Goal: Task Accomplishment & Management: Complete application form

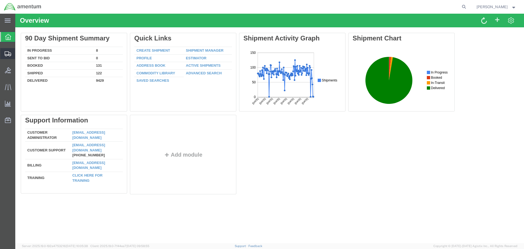
click at [0, 0] on span "Create Shipment" at bounding box center [0, 0] width 0 height 0
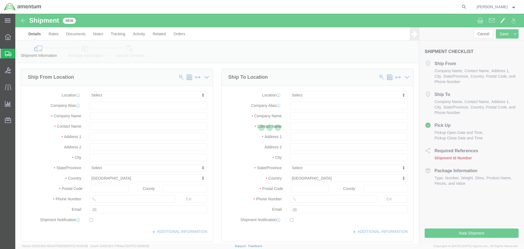
select select
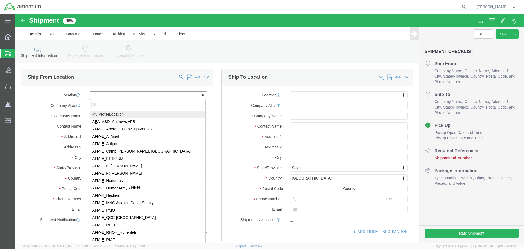
type input "EO"
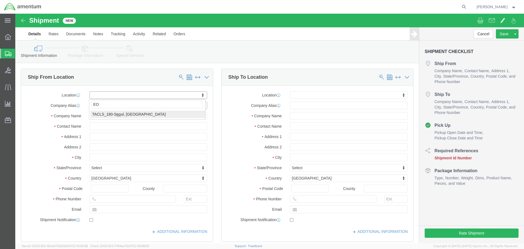
select select "42679"
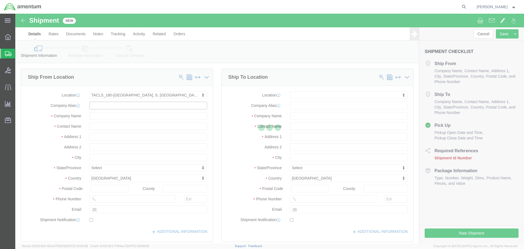
type input "[DEMOGRAPHIC_DATA] ARMY, E Co. 52nd Avn. Regt. M180"
type input "BLDG 1172 OSAN AIRBASE"
select select "KR"
type input "17759"
type input "[PHONE_NUMBER]"
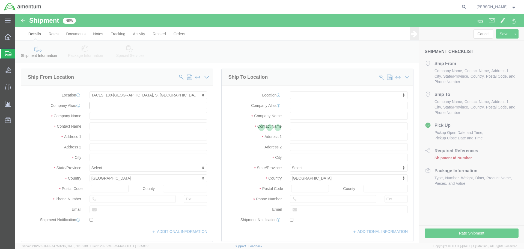
type input "[DEMOGRAPHIC_DATA] Army"
type input "PYEONGTAEK-SI"
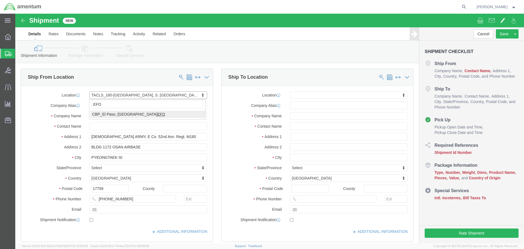
type input "EFO"
select select "49831"
type input "[STREET_ADDRESS][PERSON_NAME]"
select select "US"
type input "79906"
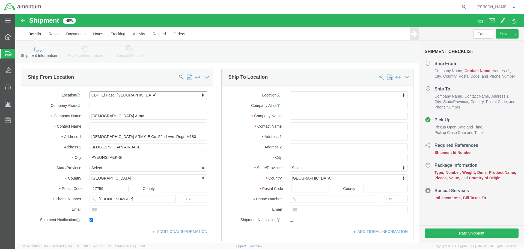
type input "[PHONE_NUMBER]"
type input "[PERSON_NAME][EMAIL_ADDRESS][PERSON_NAME][DOMAIN_NAME]"
checkbox input "true"
type input "Amentum Services, Inc"
type input "[PERSON_NAME]"
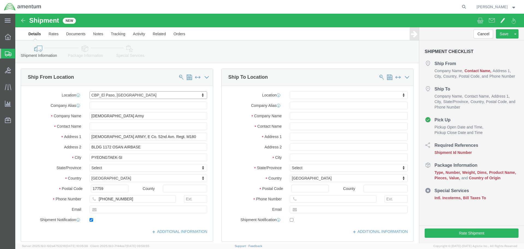
type input "[GEOGRAPHIC_DATA]"
select select "[GEOGRAPHIC_DATA]"
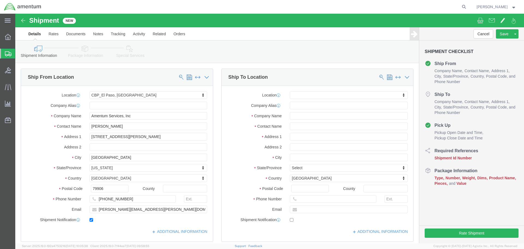
click div "Ship To Location Location My Profile Location [PHONE_NUMBER] [PHONE_NUMBER] [PH…"
drag, startPoint x: 155, startPoint y: 197, endPoint x: 33, endPoint y: 195, distance: 121.7
click div "Email [PERSON_NAME][EMAIL_ADDRESS][PERSON_NAME][DOMAIN_NAME]"
paste input "[PERSON_NAME].[PERSON_NAME]@associates."
type input "[PERSON_NAME][EMAIL_ADDRESS][PERSON_NAME][DOMAIN_NAME]"
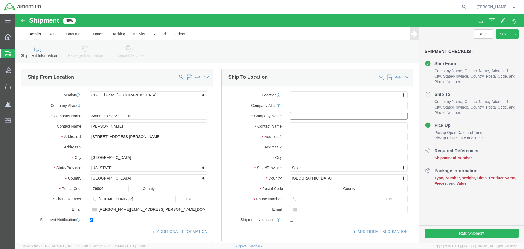
click input "text"
type input "AVIATION PLU"
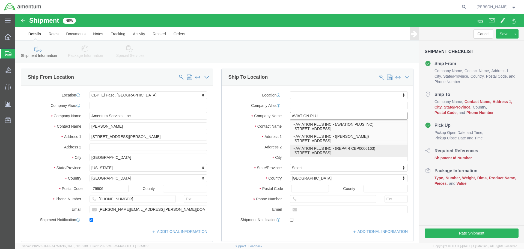
click p "- AVIATION PLUS INC - (REPAIR CBP0006163) [STREET_ADDRESS]"
select select
type input "[STREET_ADDRESS]"
type input "33186"
type input "[PHONE_NUMBER]"
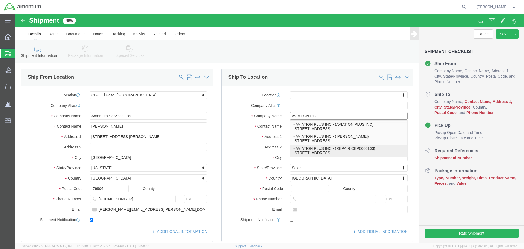
type input "AVIATION PLUS INC"
type input "REPAIR CBP0006163"
type input "[GEOGRAPHIC_DATA]"
select select "FL"
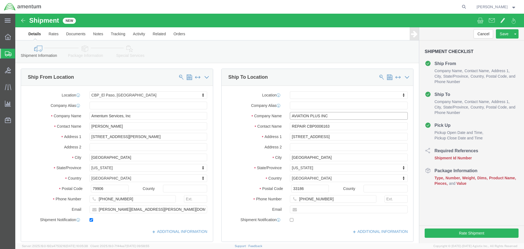
type input "AVIATION PLUS INC"
click input "REPAIR CBP0006163"
drag, startPoint x: 321, startPoint y: 111, endPoint x: 290, endPoint y: 114, distance: 32.1
click input "REPAIR CBP00043949"
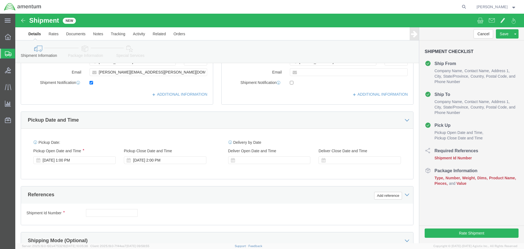
scroll to position [191, 0]
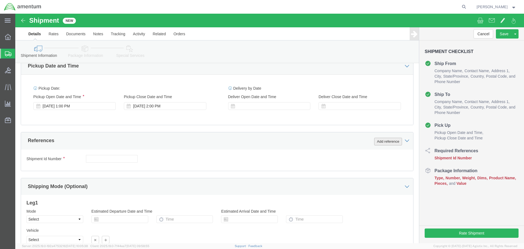
type input "REPAIR CBP00043949"
click button "Add reference"
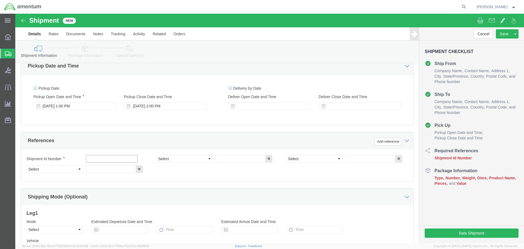
click input "text"
paste input "CBP00043949"
type input "CBP00043949"
select select "CUSTREF"
paste input "CBP00043949"
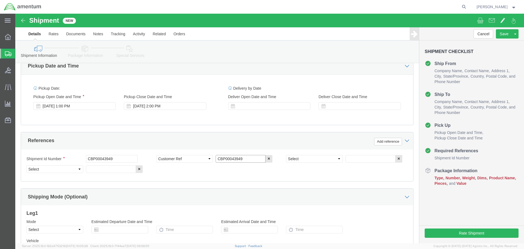
type input "CBP00043949"
select select "DEPT"
type input "CBP"
select select "PROJNUM"
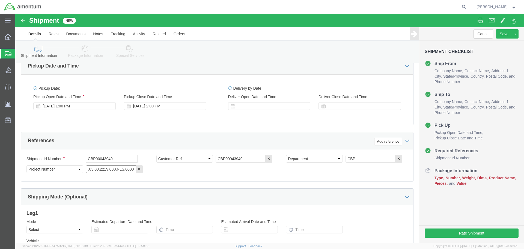
type input "6118.03.03.2219.000.NLS.0000"
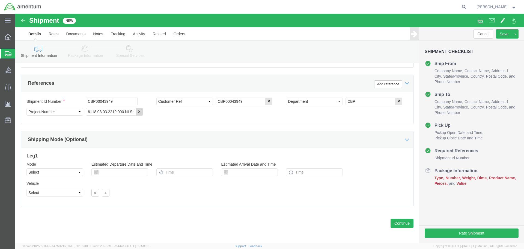
scroll to position [250, 0]
click button "Continue"
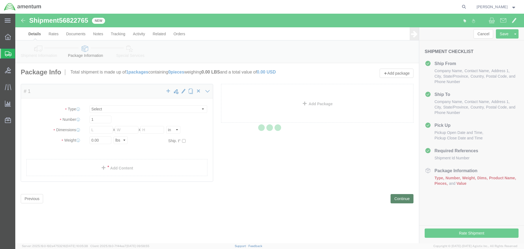
select select "CBOX"
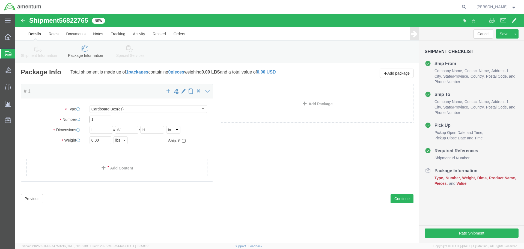
drag, startPoint x: 89, startPoint y: 106, endPoint x: 92, endPoint y: 105, distance: 2.8
click input "1"
type input "18"
type input "13"
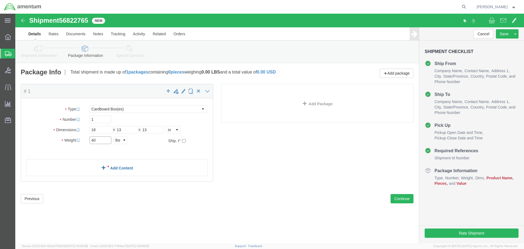
type input "40"
drag, startPoint x: 115, startPoint y: 152, endPoint x: 121, endPoint y: 153, distance: 6.0
click link "Add Content"
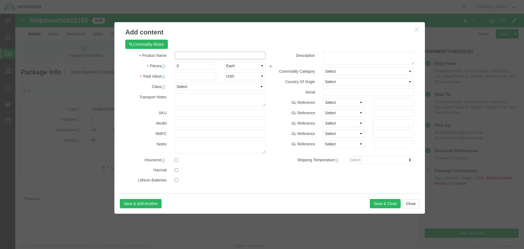
click input "text"
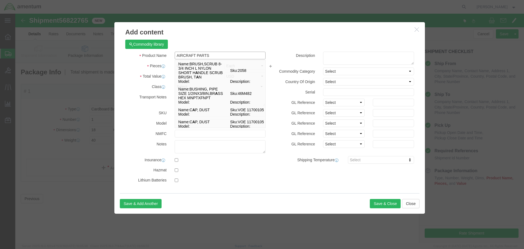
type input "AIRCRAFT PARTS"
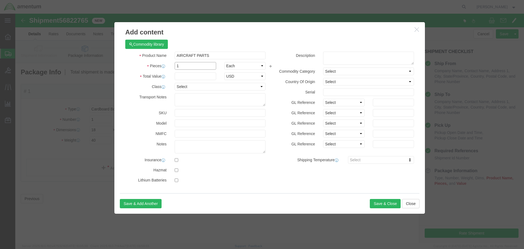
type input "1"
type input "100"
select select "USD"
click button "Save & Close"
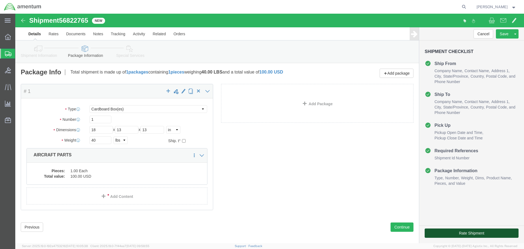
click button "Rate Shipment"
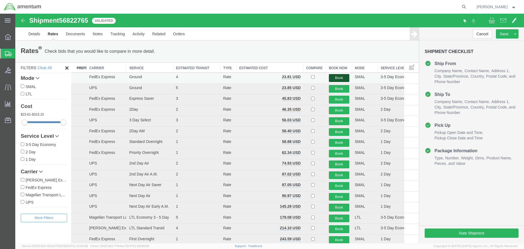
click at [343, 79] on button "Book" at bounding box center [339, 78] width 20 height 8
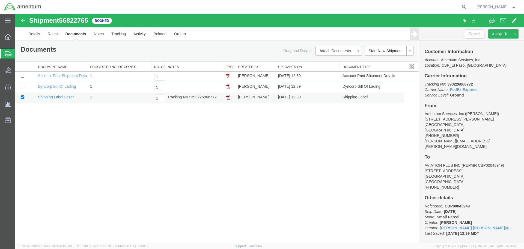
click at [60, 97] on link "Shipping Label Laser" at bounding box center [56, 97] width 36 height 4
click at [497, 43] on link "Clone Shipment" at bounding box center [494, 43] width 47 height 8
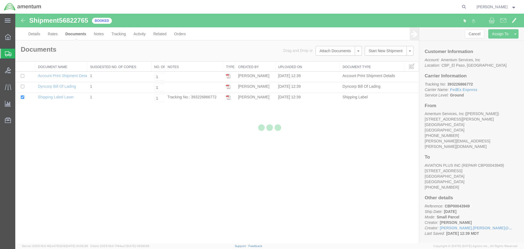
select select "49831"
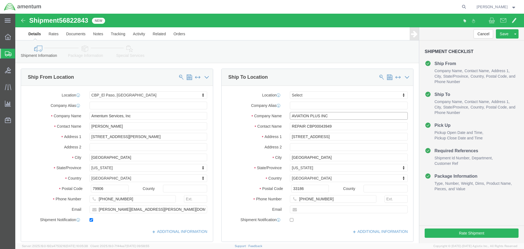
click input "AVIATION PLUS INC"
type input "A"
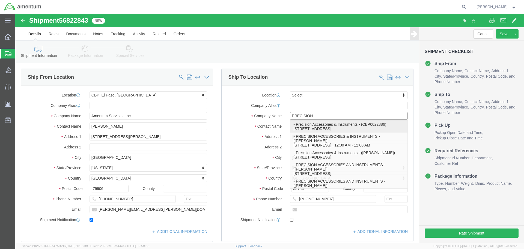
click p "- Precision Accessories & Instruments - (CBP0022886) [STREET_ADDRESS]"
type input "Precision Accessories & Instruments"
type input "CBP0022886"
type input "[STREET_ADDRESS]"
type input "[GEOGRAPHIC_DATA]"
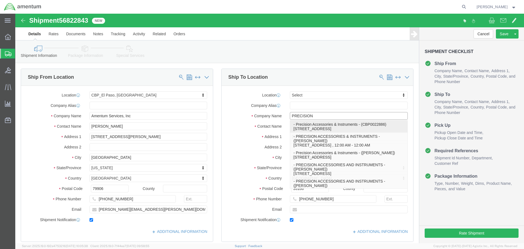
type input "30349"
type input "[PHONE_NUMBER]"
type input "[EMAIL_ADDRESS][DOMAIN_NAME]"
checkbox input "true"
select select "GA"
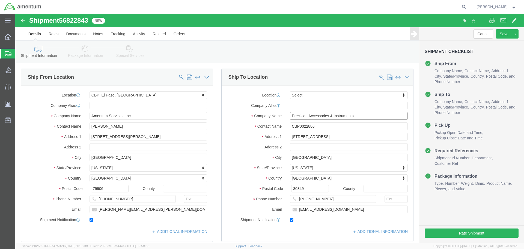
type input "Precision Accessories & Instruments"
click input "CBP0022886"
drag, startPoint x: 342, startPoint y: 114, endPoint x: 246, endPoint y: 114, distance: 96.6
click div "Contact Name CBP0043950 CBP00"
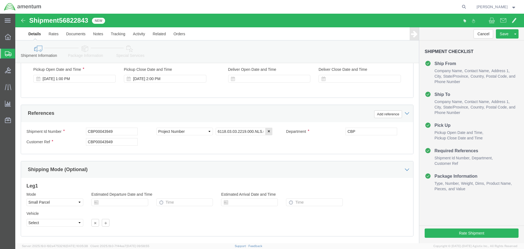
type input "CBP0043950"
click input "CBP00043949"
drag, startPoint x: 109, startPoint y: 119, endPoint x: 35, endPoint y: 124, distance: 73.8
click div "Shipment Id Number CBP00043949"
paste input "43950"
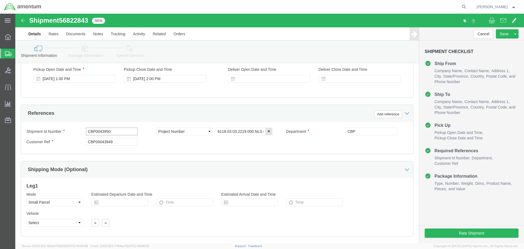
type input "CBP0043950"
paste input "43950"
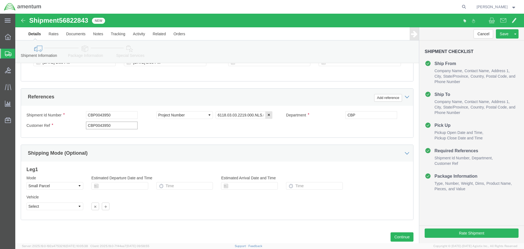
scroll to position [250, 0]
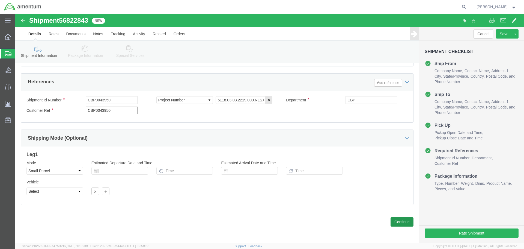
type input "CBP0043950"
click button "Continue"
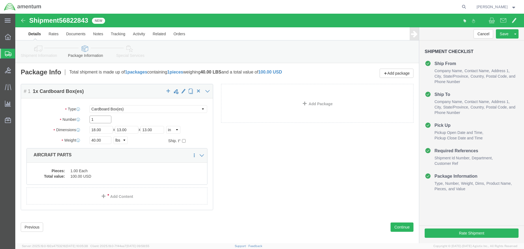
drag, startPoint x: 91, startPoint y: 105, endPoint x: 156, endPoint y: 103, distance: 65.2
click input "1"
type input "19"
click button "Rate Shipment"
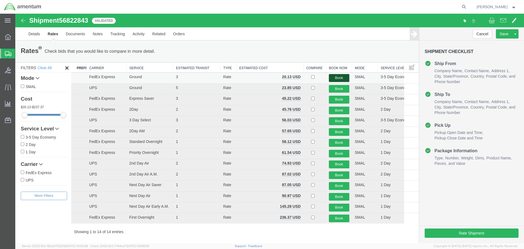
click at [340, 76] on button "Book" at bounding box center [339, 78] width 20 height 8
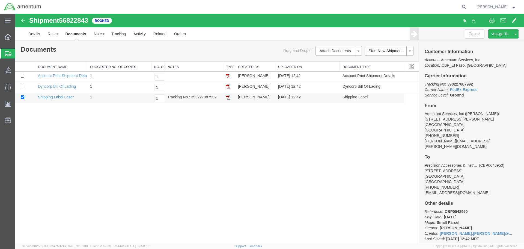
click at [47, 97] on link "Shipping Label Laser" at bounding box center [56, 97] width 36 height 4
click at [505, 42] on link "Clone Shipment" at bounding box center [494, 43] width 47 height 8
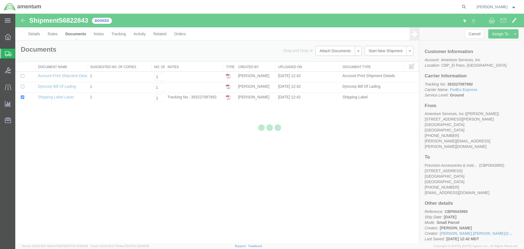
select select "49831"
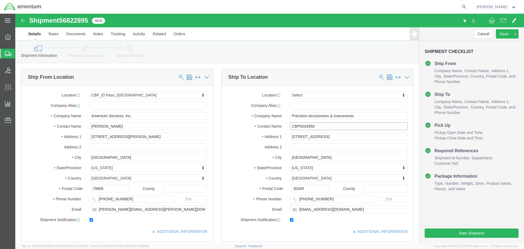
click input "CBP0043950"
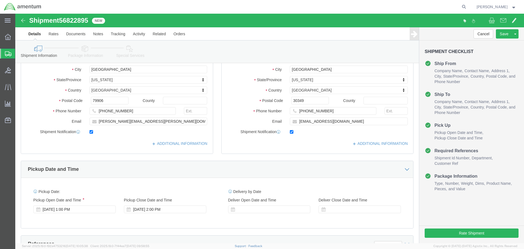
scroll to position [191, 0]
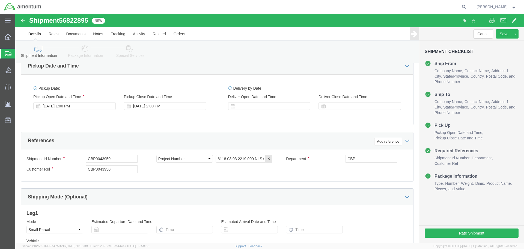
type input "CBP0043954"
click input "CBP0043950"
type input "CBP0043954"
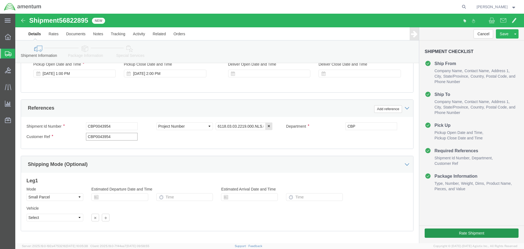
scroll to position [250, 0]
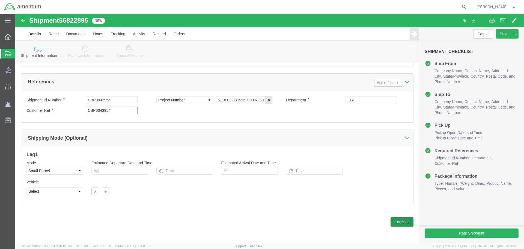
type input "CBP0043954"
click button "Continue"
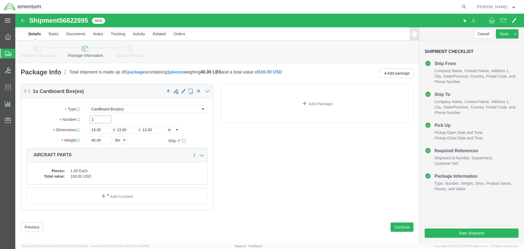
click input "1"
type input "22"
type input "14"
type input "41"
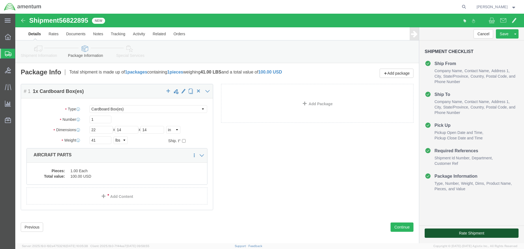
click button "Rate Shipment"
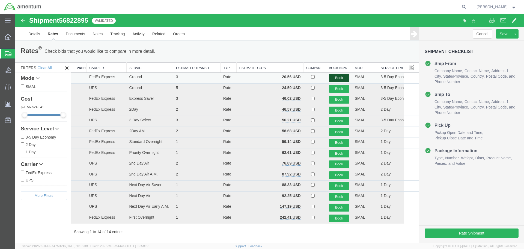
click at [337, 76] on button "Book" at bounding box center [339, 78] width 20 height 8
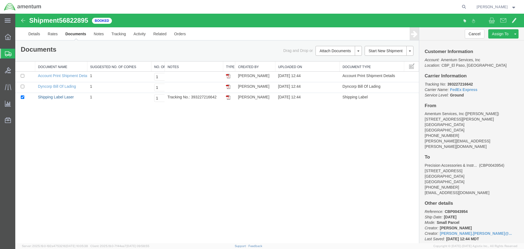
drag, startPoint x: 48, startPoint y: 96, endPoint x: 154, endPoint y: 194, distance: 144.7
click at [48, 96] on link "Shipping Label Laser" at bounding box center [56, 97] width 36 height 4
click at [494, 43] on link "Clone Shipment" at bounding box center [494, 43] width 47 height 8
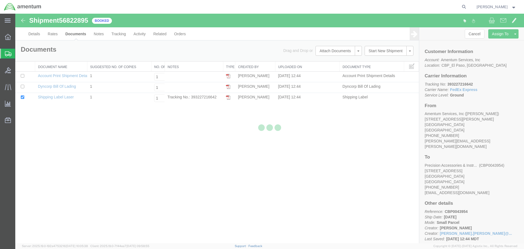
select select "49831"
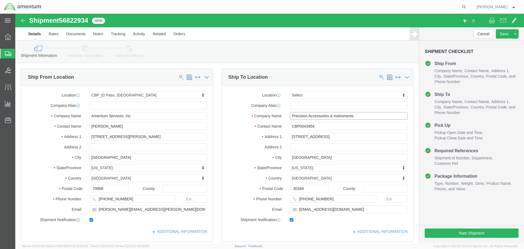
click input "Precision Accessories & Instruments"
type input "P"
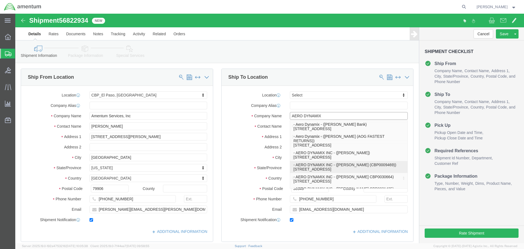
click p "- AERO DYNAMIX INC - ([PERSON_NAME] (CBP0009469)) [STREET_ADDRESS]"
type input "AERO DYNAMIX INC"
type input "[PERSON_NAME] (CBP0009469)"
type input "[STREET_ADDRESS]"
type input "EULESS"
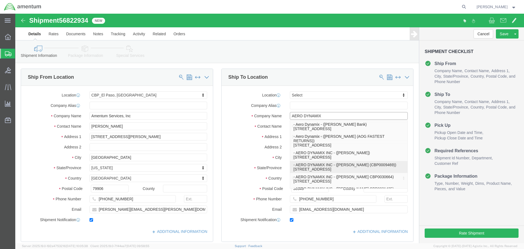
type input "76040"
type input "[PHONE_NUMBER]"
type input "108"
type input "[EMAIL_ADDRESS][DOMAIN_NAME]"
select select "[GEOGRAPHIC_DATA]"
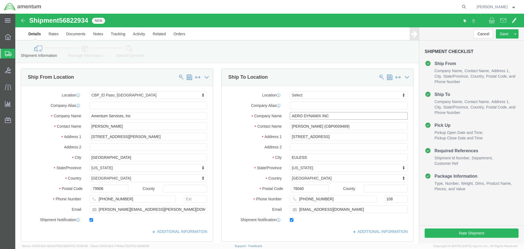
type input "AERO DYNAMIX INC"
click input "[PERSON_NAME] (CBP0009469)"
drag, startPoint x: 322, startPoint y: 111, endPoint x: 296, endPoint y: 114, distance: 26.4
click input "[PERSON_NAME] CBP0044094"
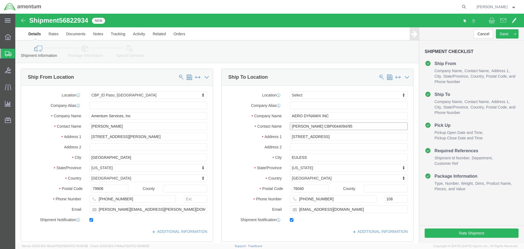
drag, startPoint x: 325, startPoint y: 114, endPoint x: 294, endPoint y: 114, distance: 31.1
click input "[PERSON_NAME] CBP0044094/95"
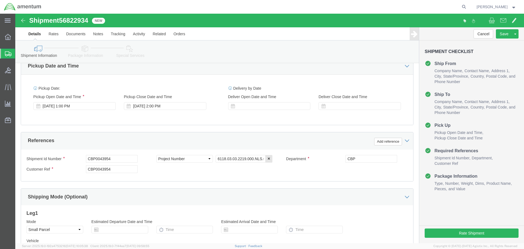
type input "[PERSON_NAME] CBP0044094/95"
drag, startPoint x: 109, startPoint y: 144, endPoint x: 28, endPoint y: 146, distance: 80.5
click div "Shipment Id Number CBP0043954"
paste input "4094/95"
type input "CBP0044094/95"
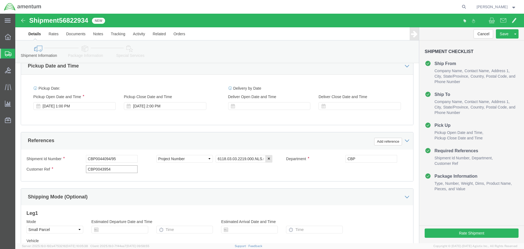
paste input "4094/95"
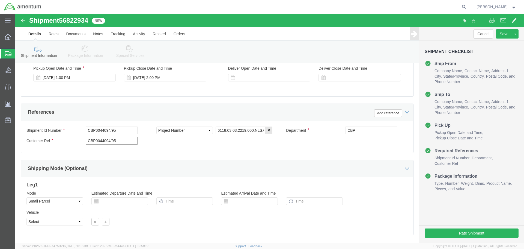
scroll to position [250, 0]
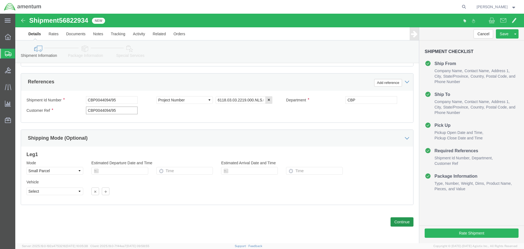
type input "CBP0044094/95"
click button "Continue"
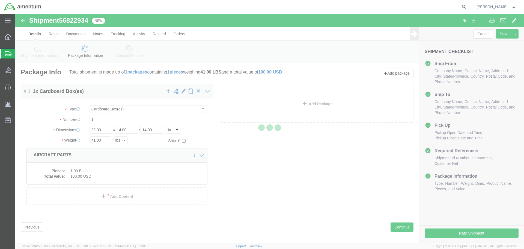
click at [107, 119] on div at bounding box center [269, 128] width 509 height 229
click at [274, 174] on div at bounding box center [269, 128] width 509 height 229
click at [262, 189] on div at bounding box center [269, 128] width 509 height 229
click at [253, 135] on div at bounding box center [269, 128] width 509 height 229
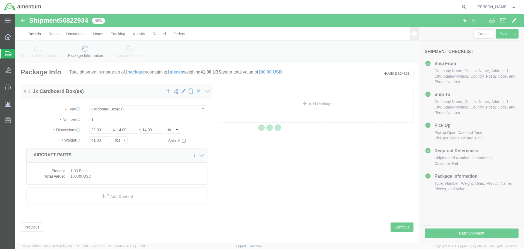
click at [258, 172] on div at bounding box center [269, 128] width 509 height 229
click at [275, 175] on div at bounding box center [269, 128] width 509 height 229
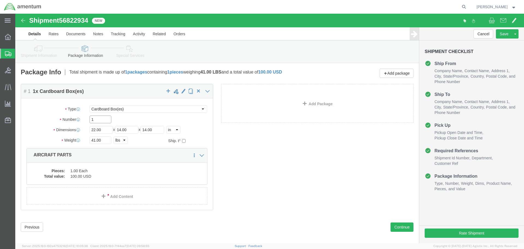
click input "1"
type input "13"
type input "10"
type input "6"
type input "2"
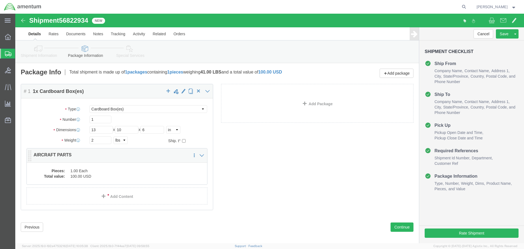
click dd "100.00 USD"
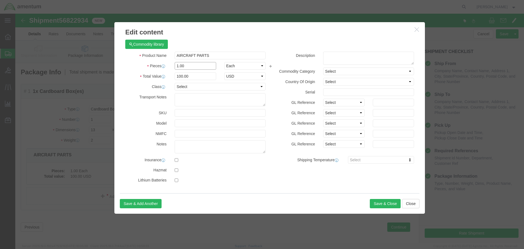
click input "1.00"
type input "1"
type input "2"
type input "200"
click input "200"
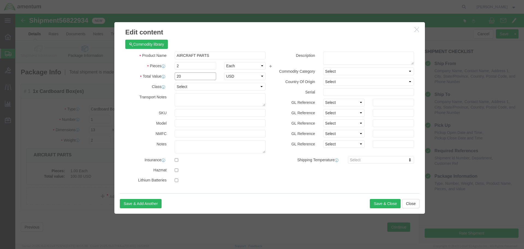
type input "2"
type input "100"
select select "USD"
click button "Save & Close"
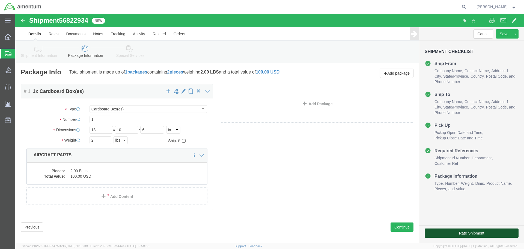
click button "Rate Shipment"
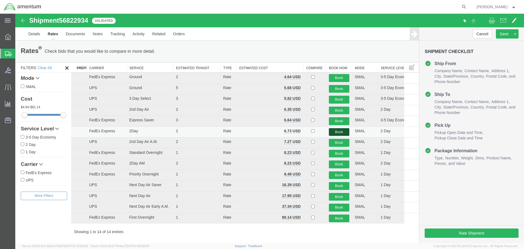
click at [341, 130] on button "Book" at bounding box center [339, 132] width 20 height 8
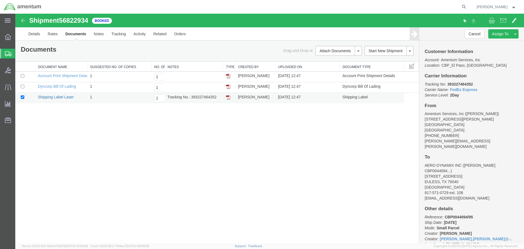
click at [65, 96] on link "Shipping Label Laser" at bounding box center [56, 97] width 36 height 4
click at [496, 43] on link "Clone Shipment" at bounding box center [494, 43] width 47 height 8
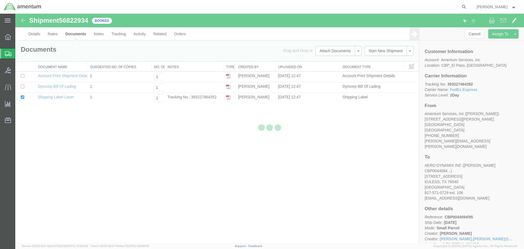
select select "49831"
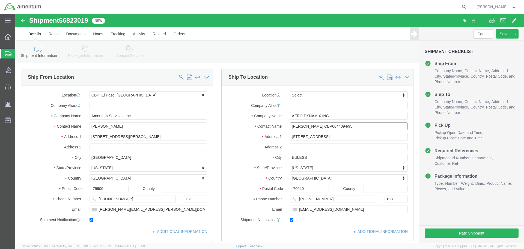
click input "[PERSON_NAME] CBP0044094/95"
drag, startPoint x: 330, startPoint y: 113, endPoint x: 294, endPoint y: 114, distance: 36.1
click input "[PERSON_NAME] CBP0044085-89"
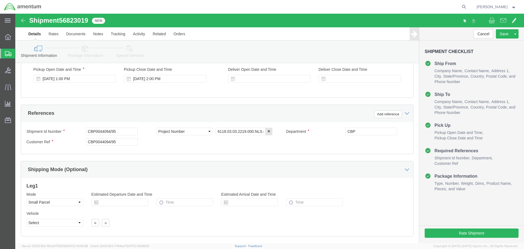
type input "[PERSON_NAME] CBP0044085-89"
drag, startPoint x: 114, startPoint y: 116, endPoint x: 30, endPoint y: 116, distance: 83.8
click div "Shipment Id Number CBP0044094/95"
paste input "85-89"
type input "CBP0044085-89"
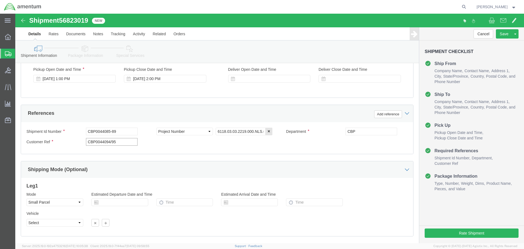
paste input "85-89"
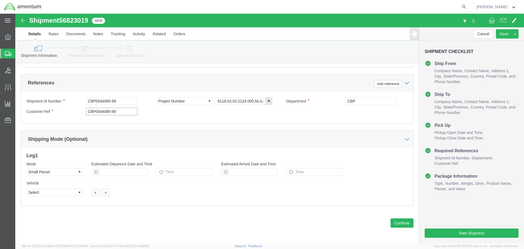
scroll to position [250, 0]
type input "CBP0044085-89"
click button "Continue"
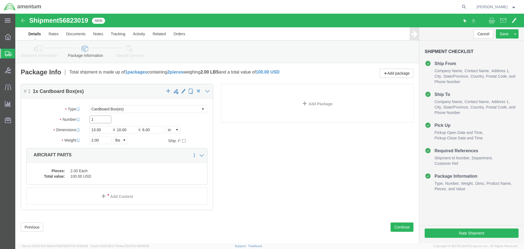
click input "1"
type input "18"
type input "12"
type input "8"
type input "4"
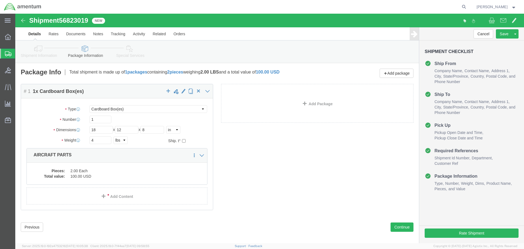
click dd "2.00 Each"
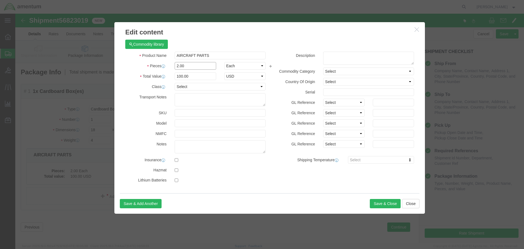
click input "2.00"
type input "2"
type input "5"
type input "250"
type input "100"
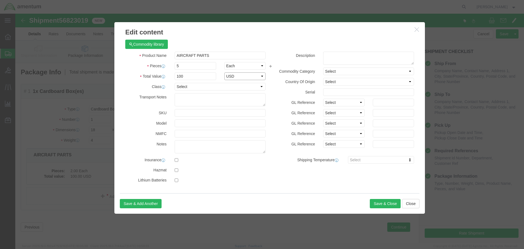
select select "USD"
click button "Save & Close"
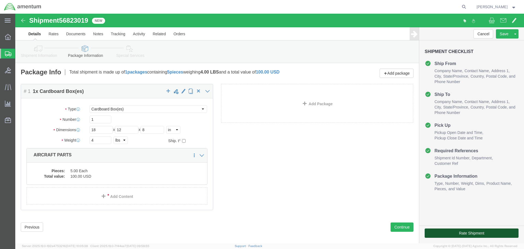
click button "Rate Shipment"
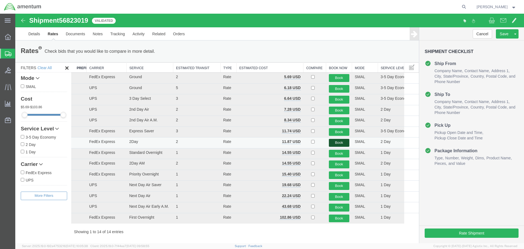
click at [338, 142] on button "Book" at bounding box center [339, 143] width 20 height 8
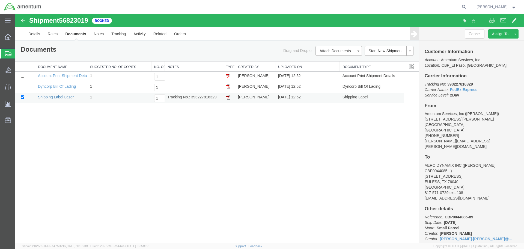
click at [62, 96] on link "Shipping Label Laser" at bounding box center [56, 97] width 36 height 4
click at [15, 14] on link "Clone Shipment" at bounding box center [15, 14] width 0 height 0
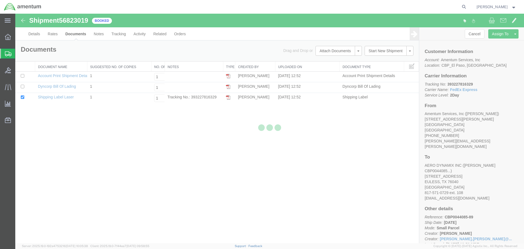
select select "49831"
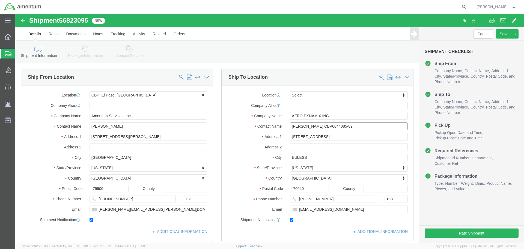
click input "[PERSON_NAME] CBP0044085-89"
type input "[PERSON_NAME] CBP0044103-104"
click div "Location Select Select My Profile Location [PHONE_NUMBER] [PHONE_NUMBER] [PHONE…"
drag, startPoint x: 335, startPoint y: 112, endPoint x: 294, endPoint y: 113, distance: 40.7
click input "[PERSON_NAME] CBP0044103-104"
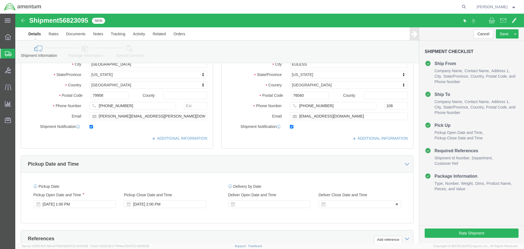
scroll to position [164, 0]
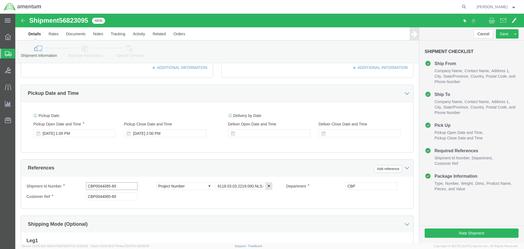
drag, startPoint x: 107, startPoint y: 171, endPoint x: 45, endPoint y: 171, distance: 61.9
click div "Shipment Id Number CBP0044085-89"
paste input "103-104"
type input "CBP0044103-104"
paste input "103-104"
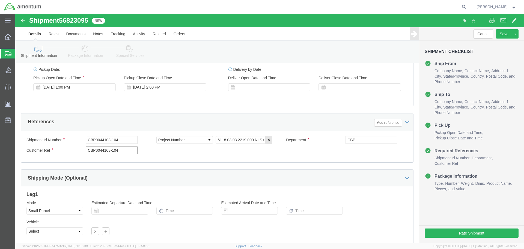
scroll to position [250, 0]
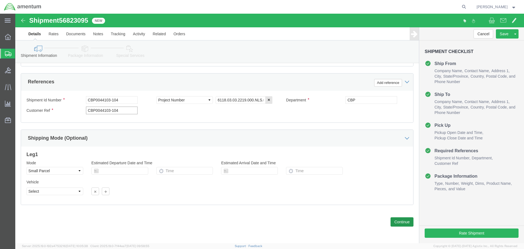
type input "CBP0044103-104"
click button "Continue"
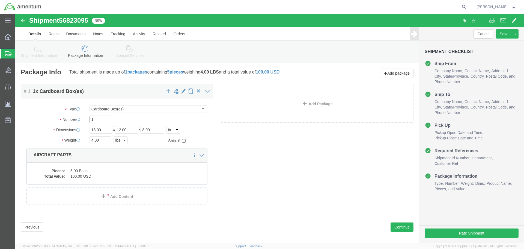
click input "1"
type input "12"
type input "9"
type input "6"
type input "3"
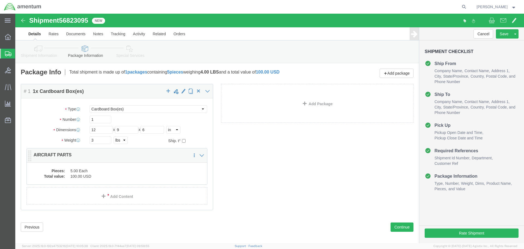
click div "Package Content # 1 1 x Cardboard Box(es) Package Type Select Bale(s) Basket(s)…"
click dd "5.00 Each"
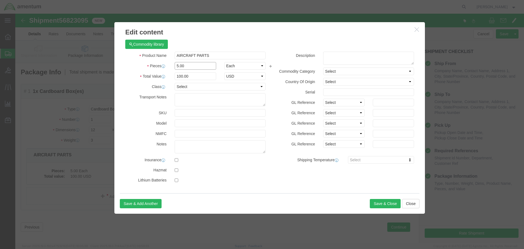
click input "5.00"
type input "5"
type input "2"
type input "40"
type input "100"
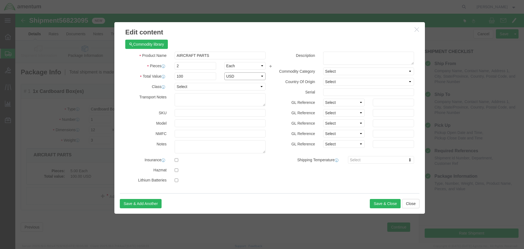
select select "USD"
click button "Save & Close"
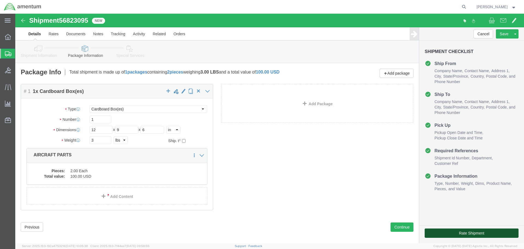
click button "Rate Shipment"
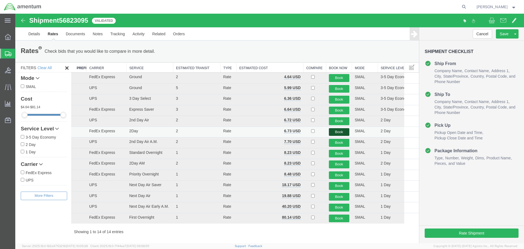
click at [337, 132] on button "Book" at bounding box center [339, 132] width 20 height 8
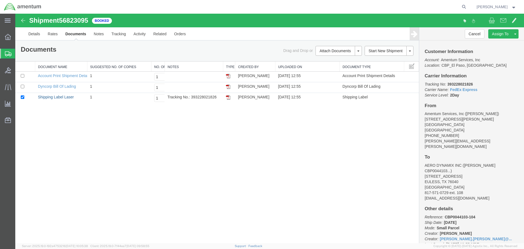
drag, startPoint x: 51, startPoint y: 98, endPoint x: 128, endPoint y: 141, distance: 87.9
click at [51, 98] on link "Shipping Label Laser" at bounding box center [56, 97] width 36 height 4
click at [497, 45] on link "Clone Shipment" at bounding box center [494, 43] width 47 height 8
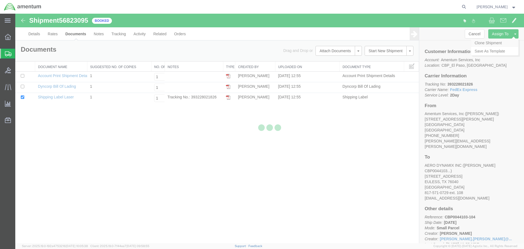
select select "49831"
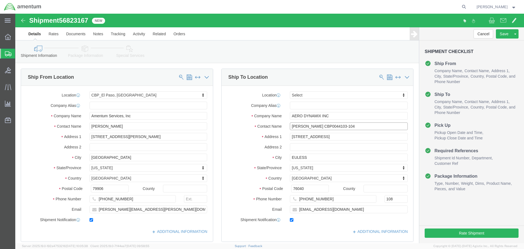
click input "[PERSON_NAME] CBP0044103-104"
drag, startPoint x: 343, startPoint y: 116, endPoint x: 294, endPoint y: 112, distance: 49.0
click input "[PERSON_NAME] CBP0044092-93"
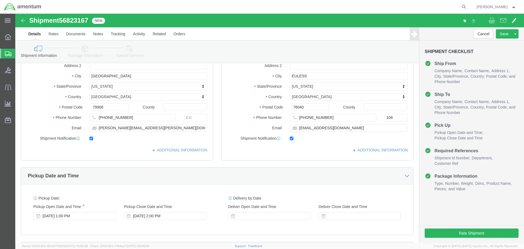
scroll to position [218, 0]
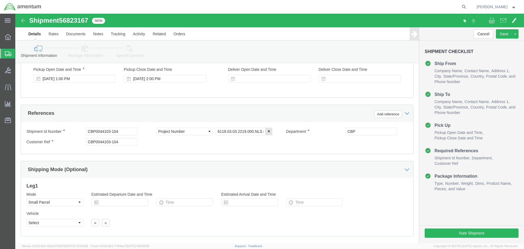
type input "[PERSON_NAME] CBP0044092-93"
drag, startPoint x: 109, startPoint y: 120, endPoint x: 36, endPoint y: 119, distance: 73.1
click div "Shipment Id Number CBP0044103-104"
paste input "092-93"
type input "CBP0044092-93"
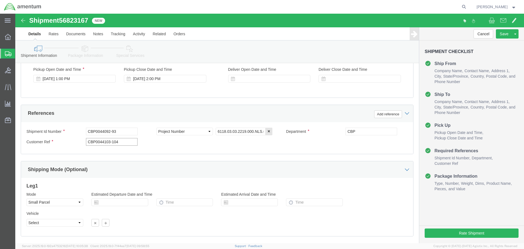
paste input "092-93"
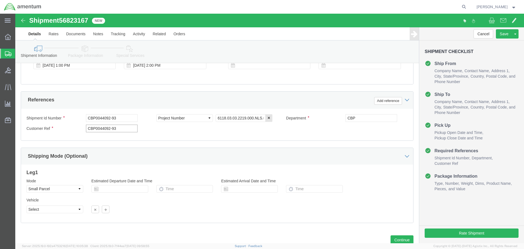
scroll to position [250, 0]
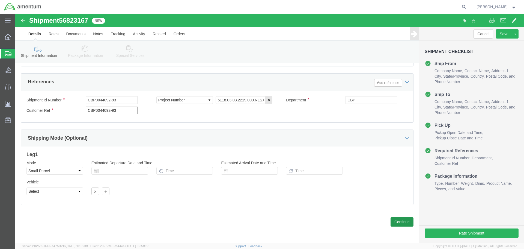
type input "CBP0044092-93"
click button "Continue"
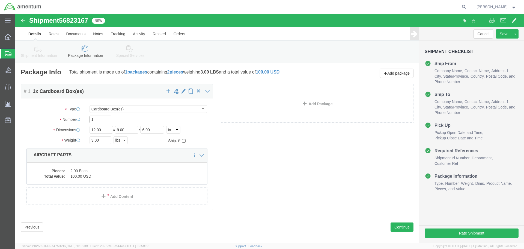
click input "1"
type input "14"
type input "9"
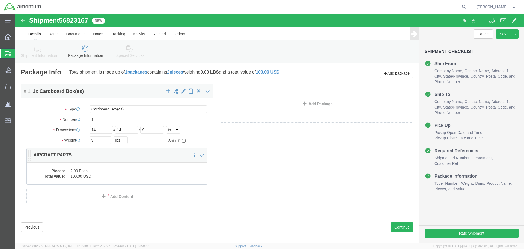
click dd "100.00 USD"
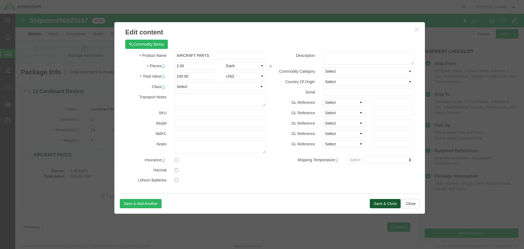
click button "Save & Close"
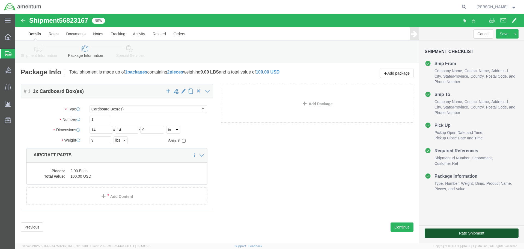
click button "Rate Shipment"
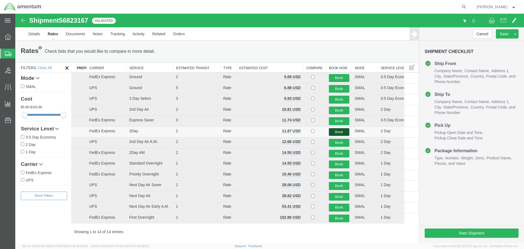
click at [331, 132] on button "Book" at bounding box center [339, 132] width 20 height 8
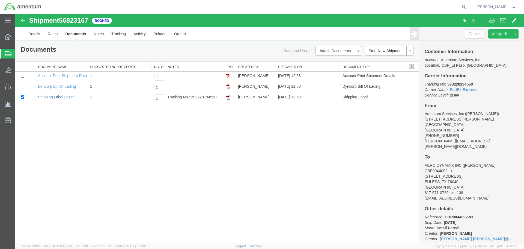
drag, startPoint x: 55, startPoint y: 98, endPoint x: 106, endPoint y: 149, distance: 72.0
click at [55, 98] on link "Shipping Label Laser" at bounding box center [56, 97] width 36 height 4
click at [64, 96] on link "Shipping Label Laser" at bounding box center [56, 97] width 36 height 4
click at [490, 41] on link "Clone Shipment" at bounding box center [494, 43] width 47 height 8
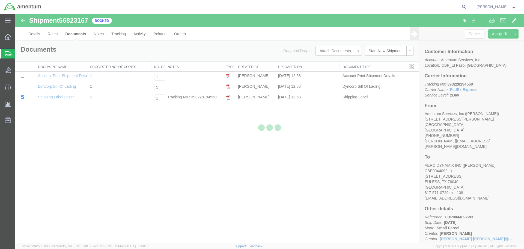
select select "49831"
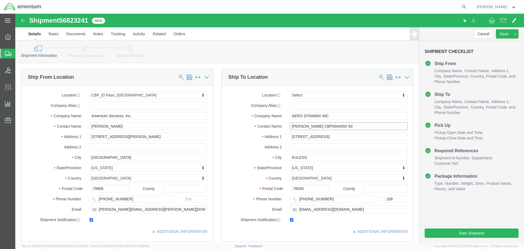
click input "[PERSON_NAME] CBP0044092-93"
drag, startPoint x: 335, startPoint y: 111, endPoint x: 294, endPoint y: 113, distance: 40.2
click input "[PERSON_NAME] CBP0044101-102"
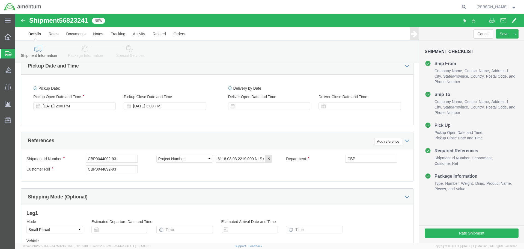
type input "[PERSON_NAME] CBP0044101-102"
drag, startPoint x: 109, startPoint y: 143, endPoint x: 16, endPoint y: 145, distance: 93.1
click div "Shipment Id Number CBP0044092-93"
paste input "101-102"
type input "CBP0044101-102"
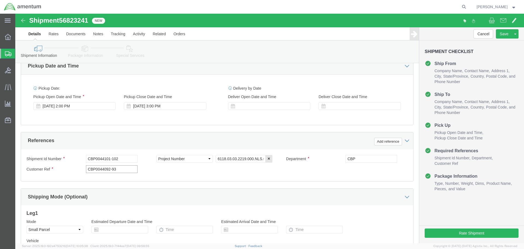
paste input "101-102"
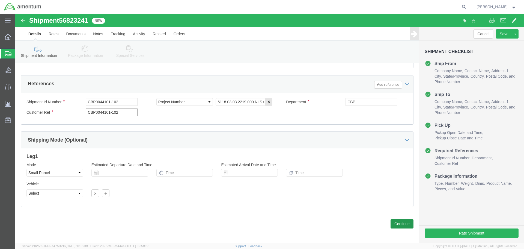
scroll to position [250, 0]
type input "CBP0044101-102"
click button "Continue"
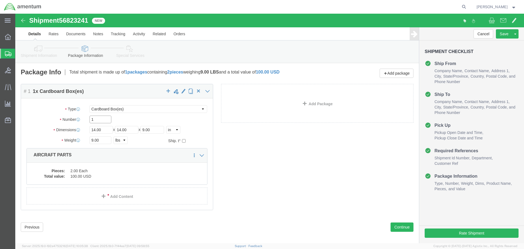
click input "1"
click icon
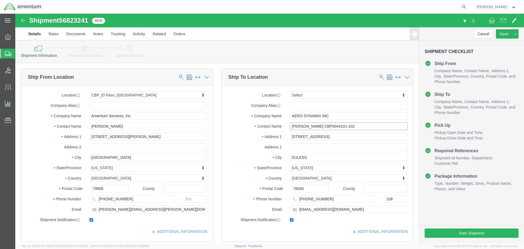
click input "[PERSON_NAME] CBP0044101-102"
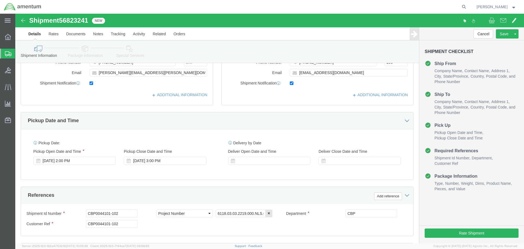
type input "[PERSON_NAME] CBP0044101"
click input "CBP0044101-102"
type input "CBP0044101"
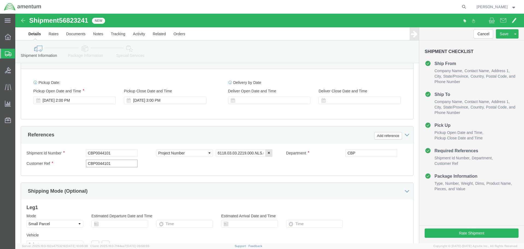
scroll to position [250, 0]
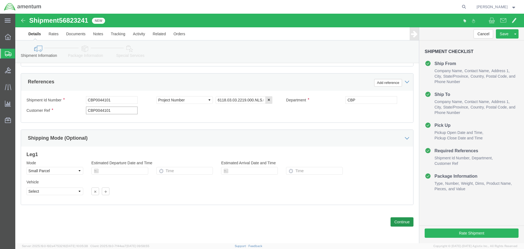
type input "CBP0044101"
click button "Continue"
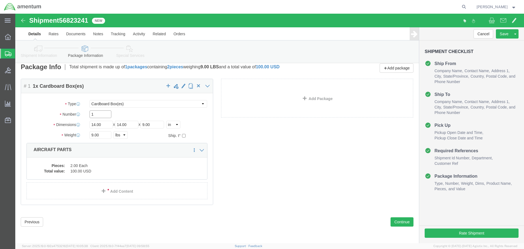
click input "1"
type input "18"
type input "12"
type input "10"
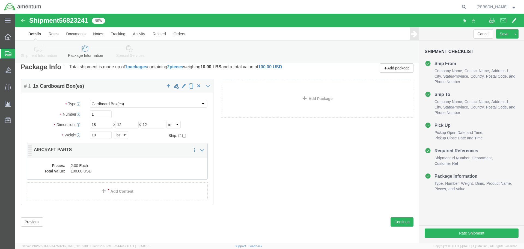
click div "Package Content # 1 1 x Cardboard Box(es) Package Type Select Bale(s) Basket(s)…"
click dd "100.00 USD"
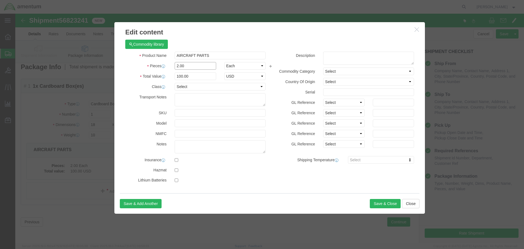
click input "2.00"
type input "2"
type input "1"
type input "50"
type input "100"
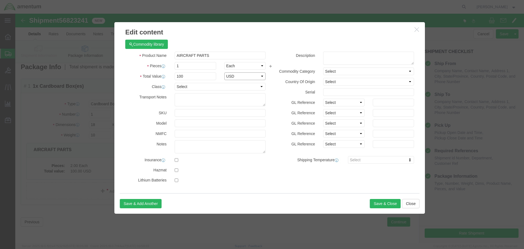
select select "USD"
click button "Save & Close"
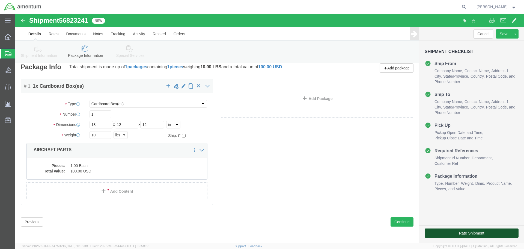
click button "Rate Shipment"
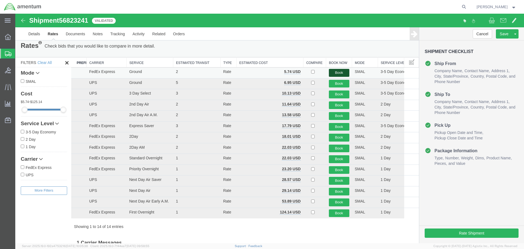
click at [334, 71] on button "Book" at bounding box center [339, 73] width 20 height 8
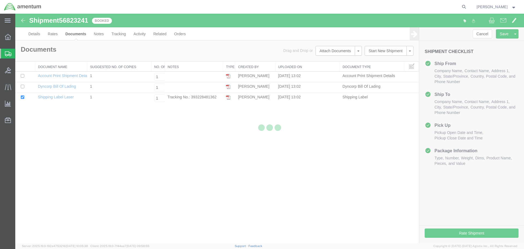
click at [54, 97] on div at bounding box center [269, 128] width 509 height 229
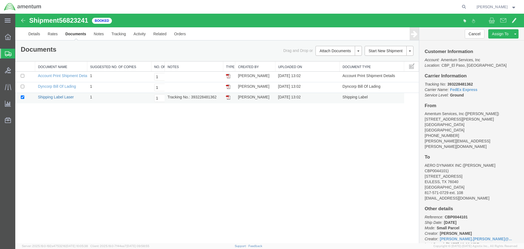
click at [54, 97] on link "Shipping Label Laser" at bounding box center [56, 97] width 36 height 4
click at [499, 43] on link "Clone Shipment" at bounding box center [494, 43] width 47 height 8
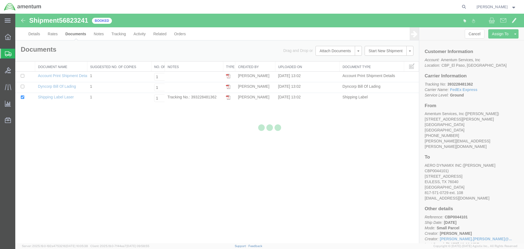
select select "49831"
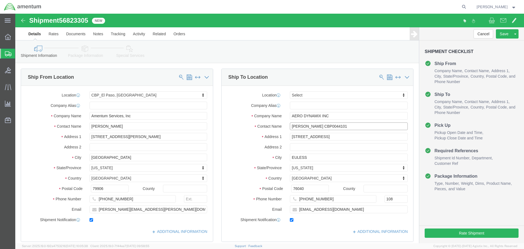
click input "[PERSON_NAME] CBP0044101"
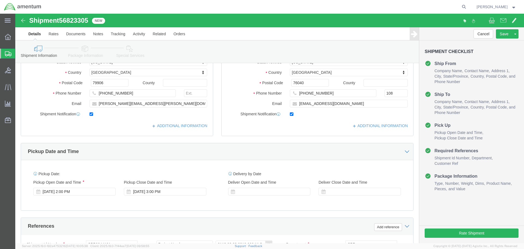
scroll to position [191, 0]
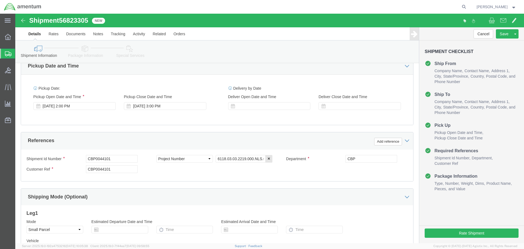
type input "[PERSON_NAME] CBP0044102"
click input "CBP0044101"
type input "CBP0044102"
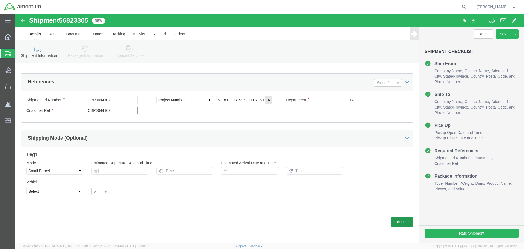
type input "CBP0044102"
click button "Continue"
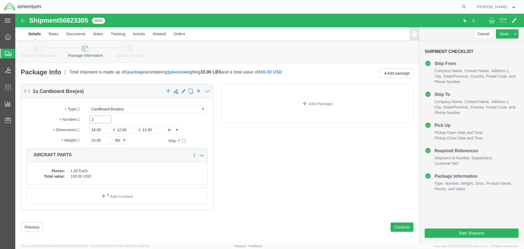
click input "1"
type input "17"
type input "11"
type input "8"
type input "9"
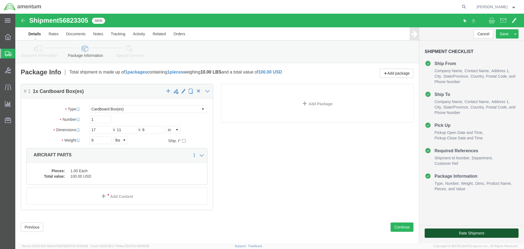
drag, startPoint x: 412, startPoint y: 220, endPoint x: 407, endPoint y: 223, distance: 5.6
click button "Rate Shipment"
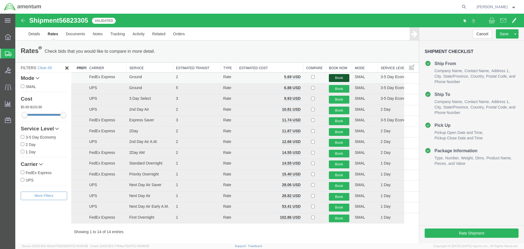
click at [335, 77] on button "Book" at bounding box center [339, 78] width 20 height 8
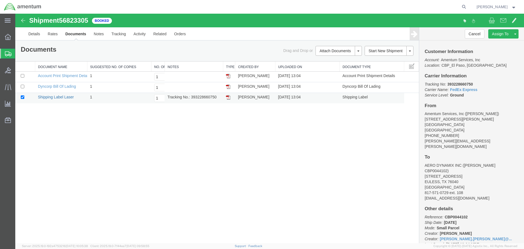
click at [64, 96] on link "Shipping Label Laser" at bounding box center [56, 97] width 36 height 4
drag, startPoint x: 499, startPoint y: 43, endPoint x: 497, endPoint y: 46, distance: 3.5
click at [499, 43] on link "Clone Shipment" at bounding box center [494, 43] width 47 height 8
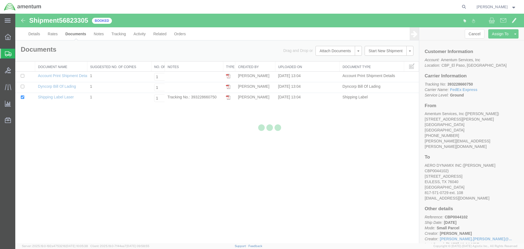
select select "49831"
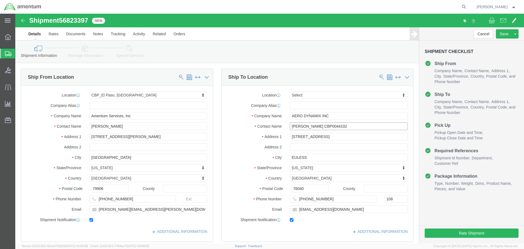
drag, startPoint x: 330, startPoint y: 111, endPoint x: 336, endPoint y: 111, distance: 6.3
click input "[PERSON_NAME] CBP0044102"
drag, startPoint x: 338, startPoint y: 111, endPoint x: 296, endPoint y: 113, distance: 41.8
click input "[PERSON_NAME] CBP0044091"
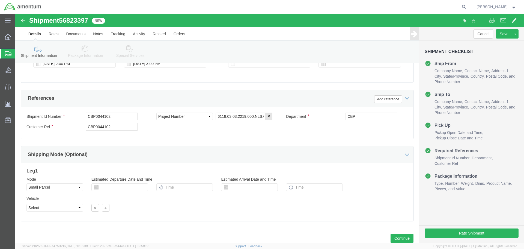
scroll to position [246, 0]
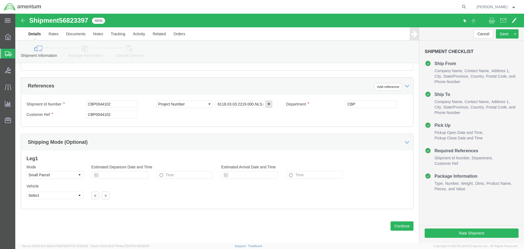
type input "[PERSON_NAME] CBP0044091"
drag, startPoint x: 109, startPoint y: 91, endPoint x: -9, endPoint y: 91, distance: 118.4
click html "Shipment 56823397 New Details Rates Documents Notes Tracking Activity Related O…"
paste input "091"
type input "CBP0044091"
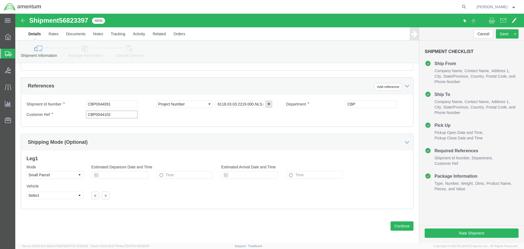
paste input "091"
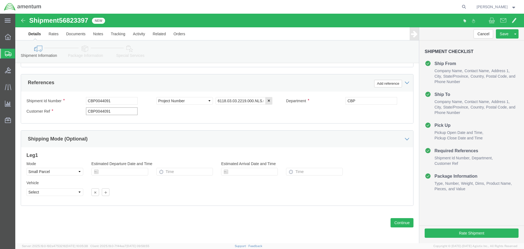
scroll to position [250, 0]
type input "CBP0044091"
click button "Continue"
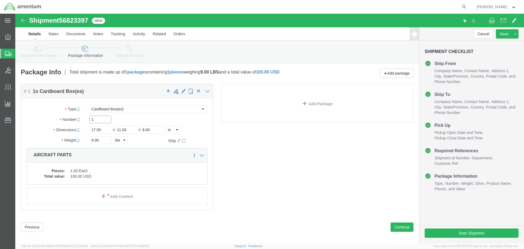
click input "1"
type input "10"
type input "7"
click input "9.00"
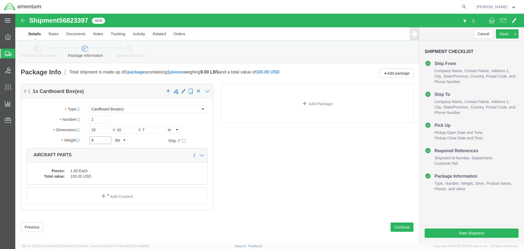
type input "9"
type input "2"
drag, startPoint x: 429, startPoint y: 217, endPoint x: 424, endPoint y: 220, distance: 6.0
click button "Rate Shipment"
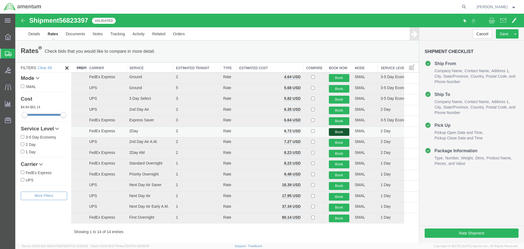
click at [339, 132] on button "Book" at bounding box center [339, 132] width 20 height 8
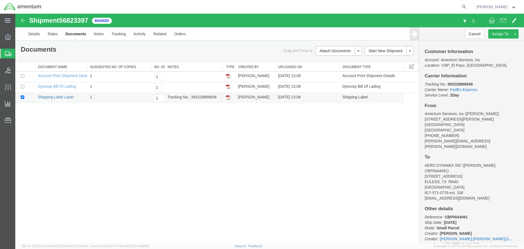
click at [54, 96] on link "Shipping Label Laser" at bounding box center [56, 97] width 36 height 4
